Goal: Use online tool/utility: Utilize a website feature to perform a specific function

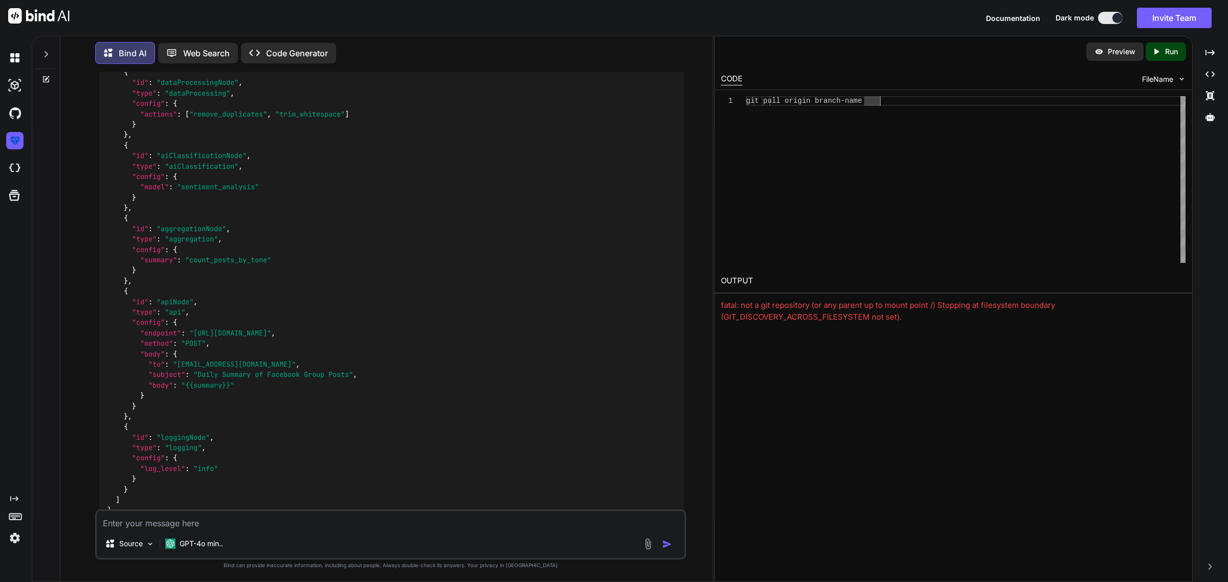
scroll to position [1628, 0]
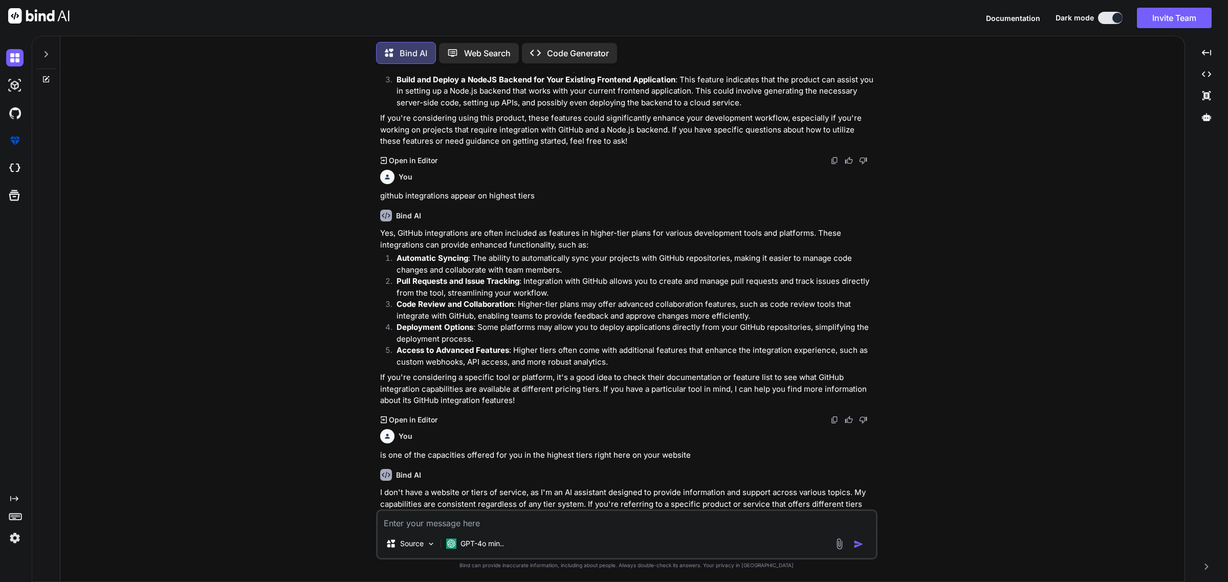
scroll to position [702, 0]
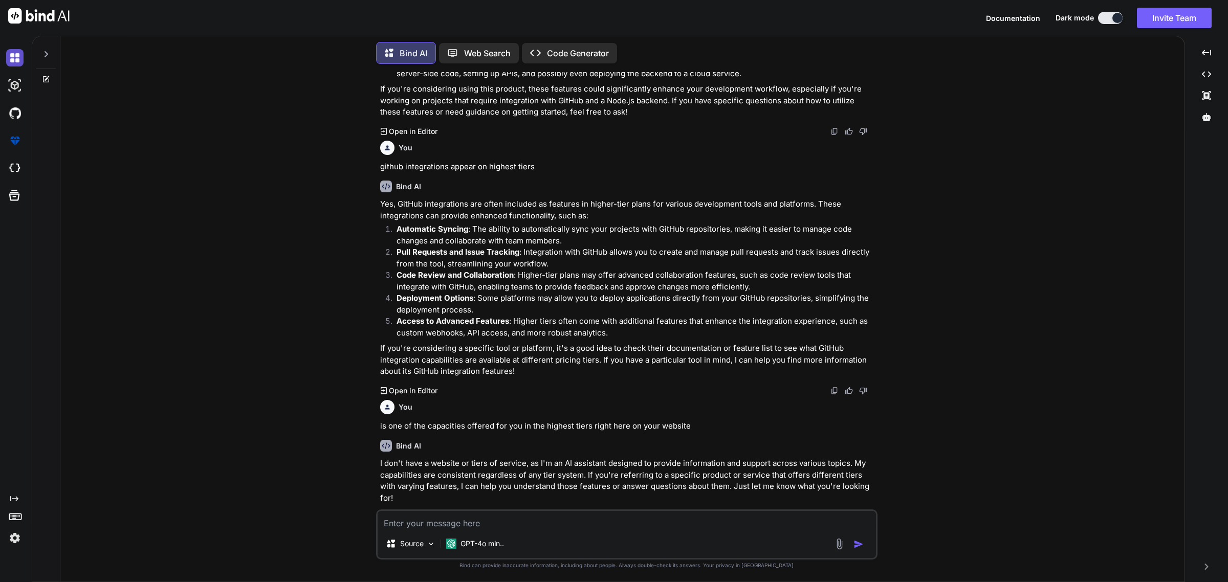
click at [14, 58] on img at bounding box center [14, 57] width 17 height 17
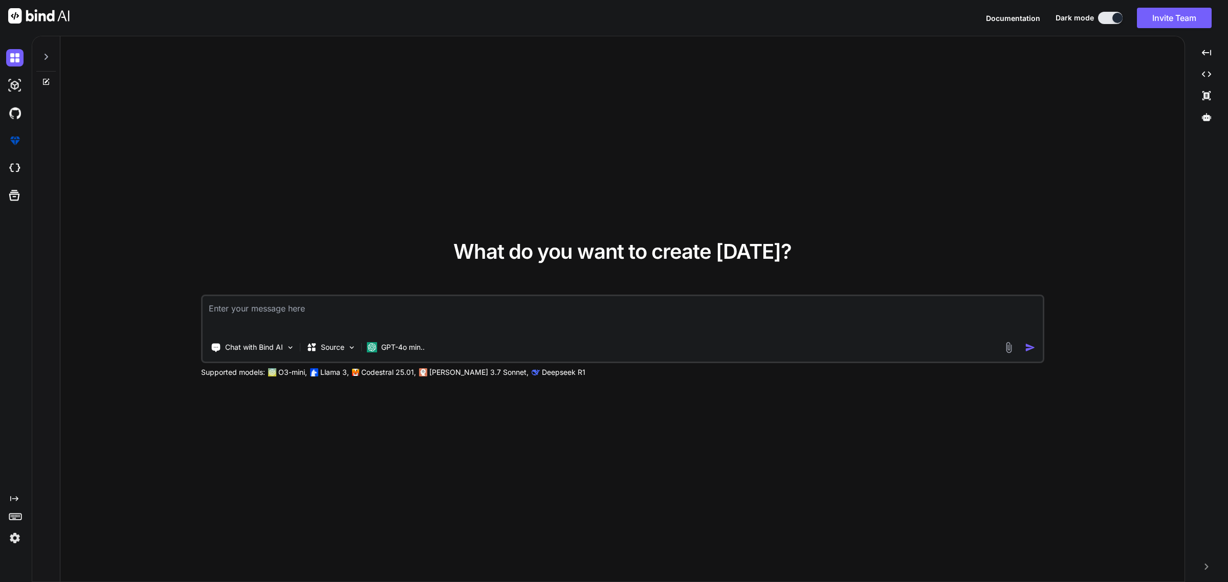
click at [51, 52] on div at bounding box center [45, 53] width 19 height 35
type textarea "x"
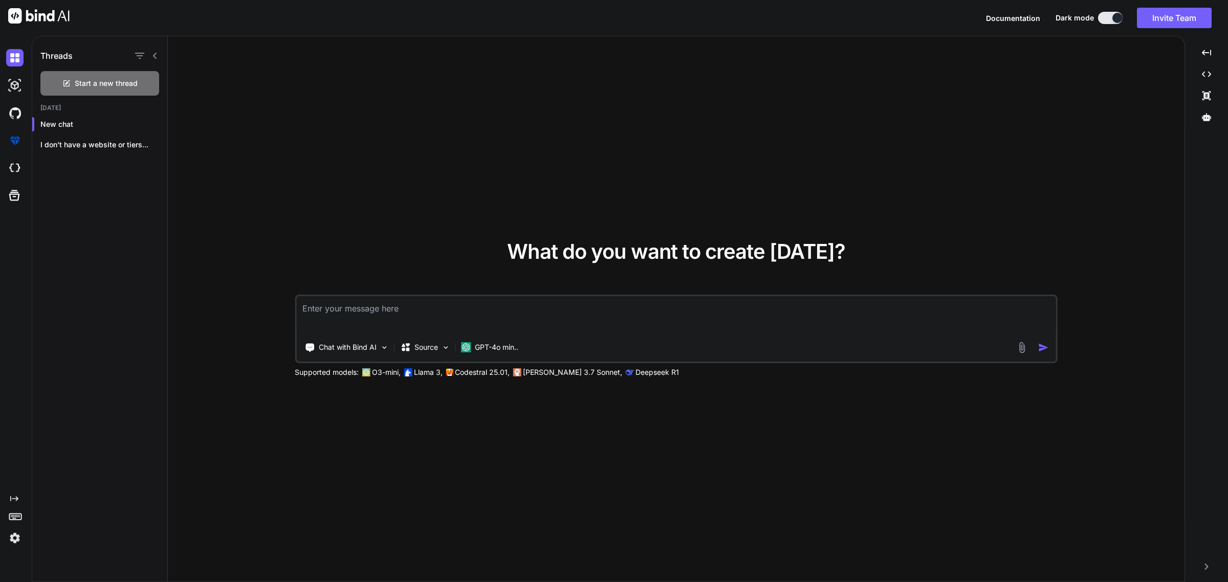
click at [152, 55] on icon at bounding box center [155, 56] width 8 height 8
click at [168, 55] on div "What do you want to create today? Chat with Bind AI Source GPT-4o min.. Support…" at bounding box center [676, 309] width 1017 height 547
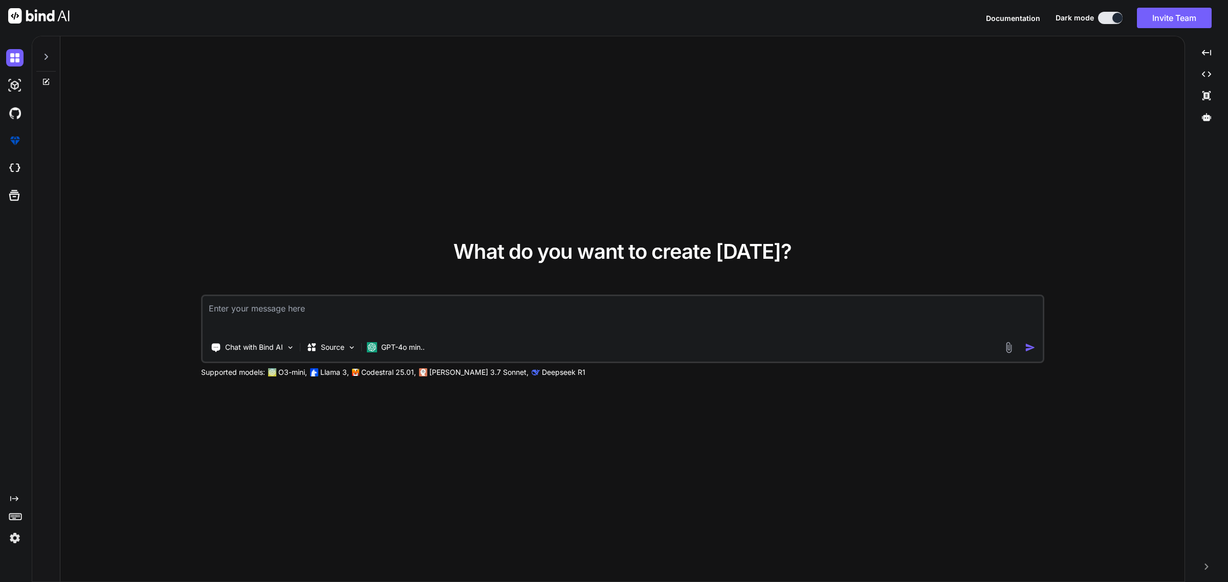
click at [436, 568] on div "What do you want to create today? Chat with Bind AI Source GPT-4o min.. Support…" at bounding box center [622, 309] width 1124 height 547
